Goal: Navigation & Orientation: Understand site structure

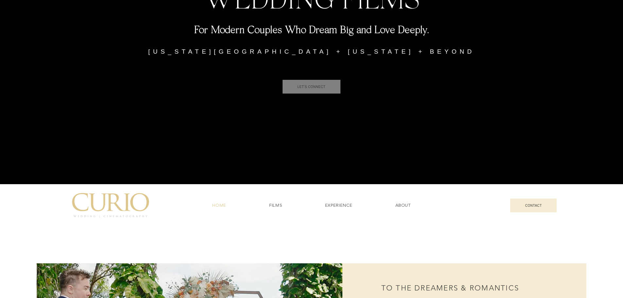
scroll to position [65, 0]
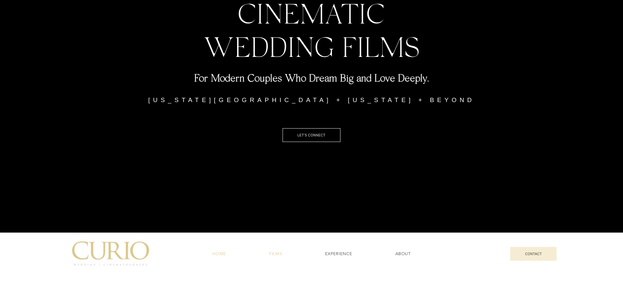
click at [279, 256] on span "FILMS" at bounding box center [275, 254] width 13 height 6
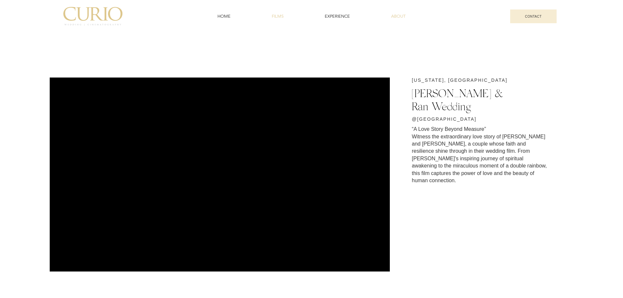
click at [399, 13] on span "ABOUT" at bounding box center [398, 16] width 14 height 6
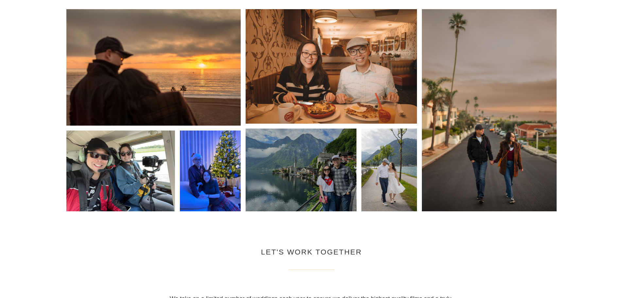
scroll to position [1047, 0]
